Goal: Task Accomplishment & Management: Use online tool/utility

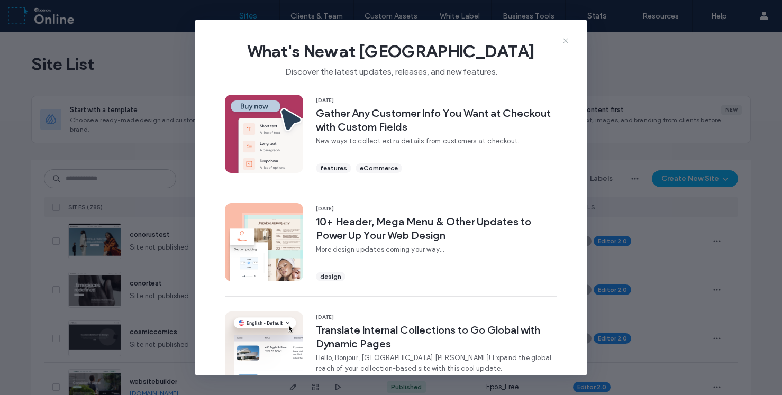
click at [566, 41] on icon at bounding box center [566, 41] width 8 height 8
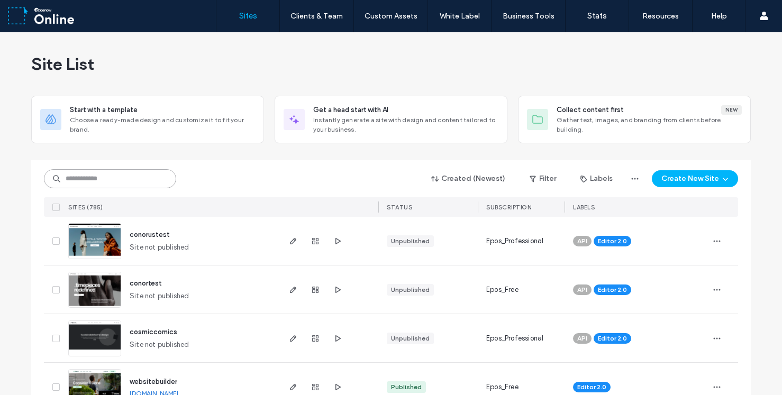
click at [110, 181] on input at bounding box center [110, 178] width 132 height 19
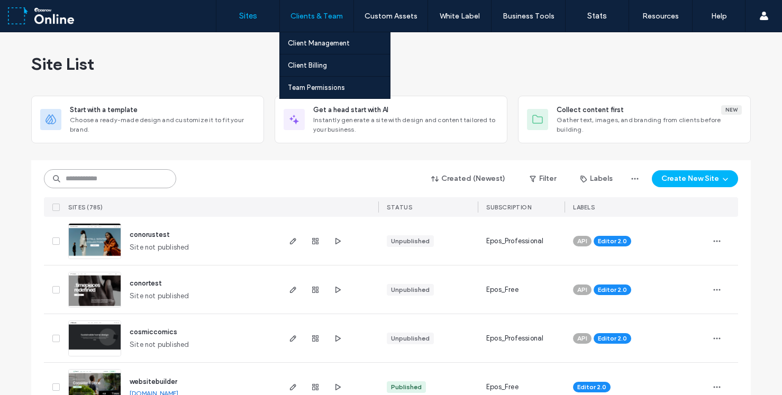
paste input "**********"
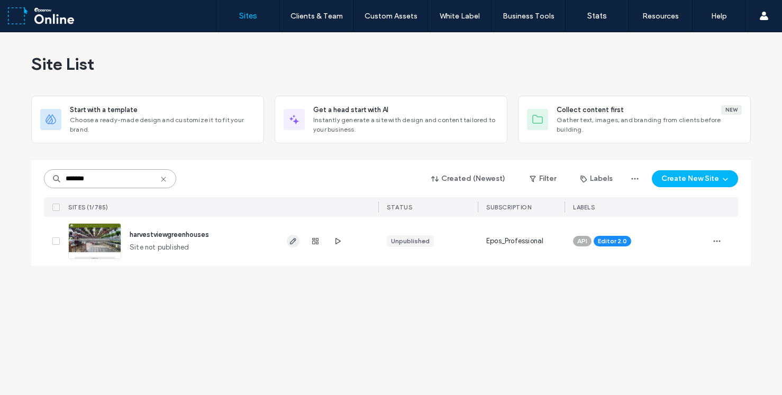
type input "*******"
click at [294, 240] on icon "button" at bounding box center [293, 241] width 8 height 8
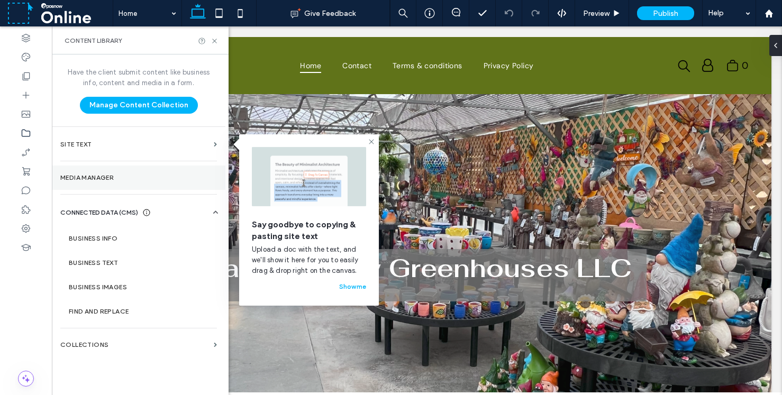
click at [97, 182] on section "Media Manager" at bounding box center [139, 178] width 174 height 24
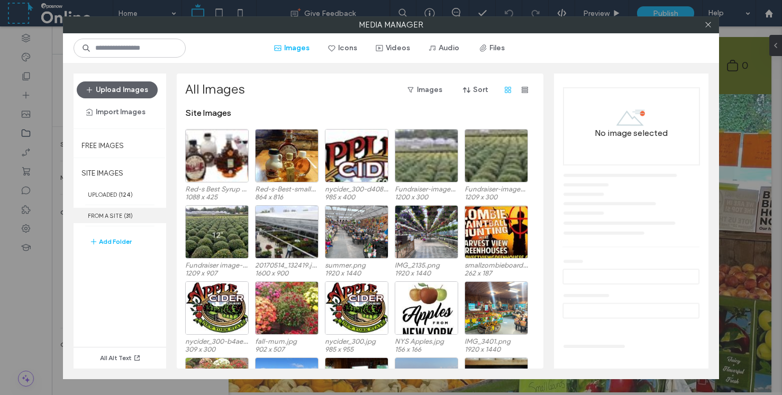
click at [134, 217] on label "FROM A SITE ( 31 )" at bounding box center [120, 215] width 93 height 15
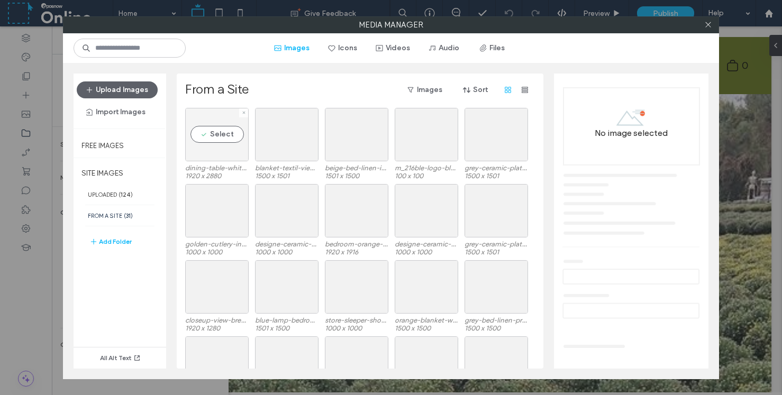
click at [226, 157] on div "Select" at bounding box center [217, 134] width 64 height 53
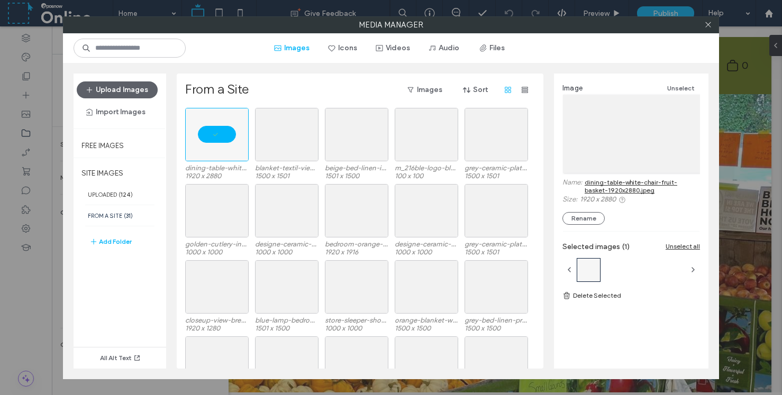
click at [628, 182] on link "dining-table-white-chair-fruit-basket-1920x2880.jpeg" at bounding box center [642, 186] width 115 height 16
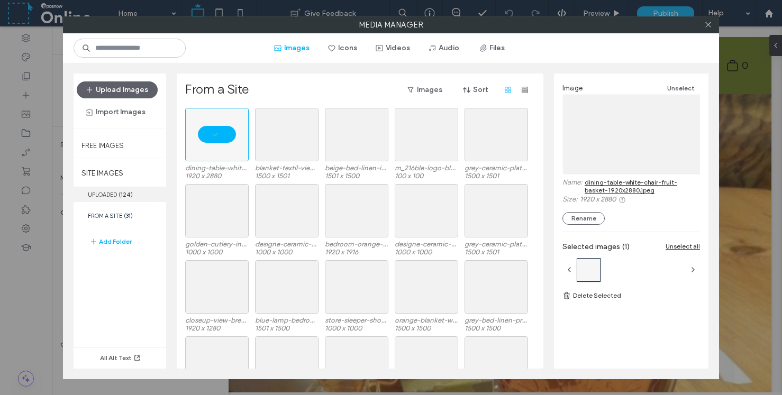
click at [130, 195] on b "124" at bounding box center [126, 194] width 10 height 7
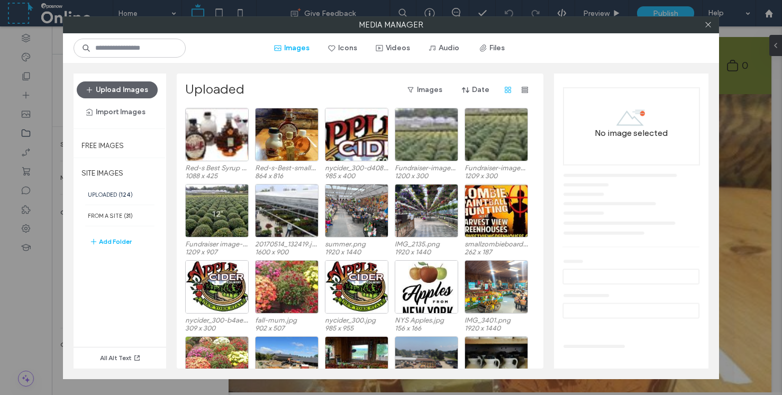
click at [131, 194] on span "( 124 )" at bounding box center [126, 194] width 14 height 7
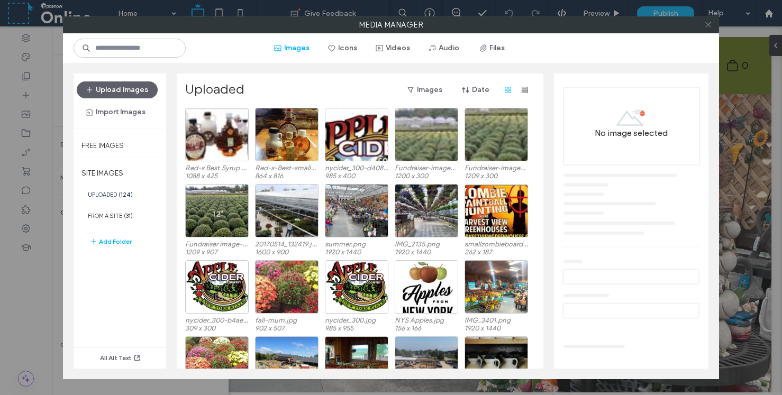
click at [705, 25] on icon at bounding box center [709, 25] width 8 height 8
